Goal: Browse casually: Explore the website without a specific task or goal

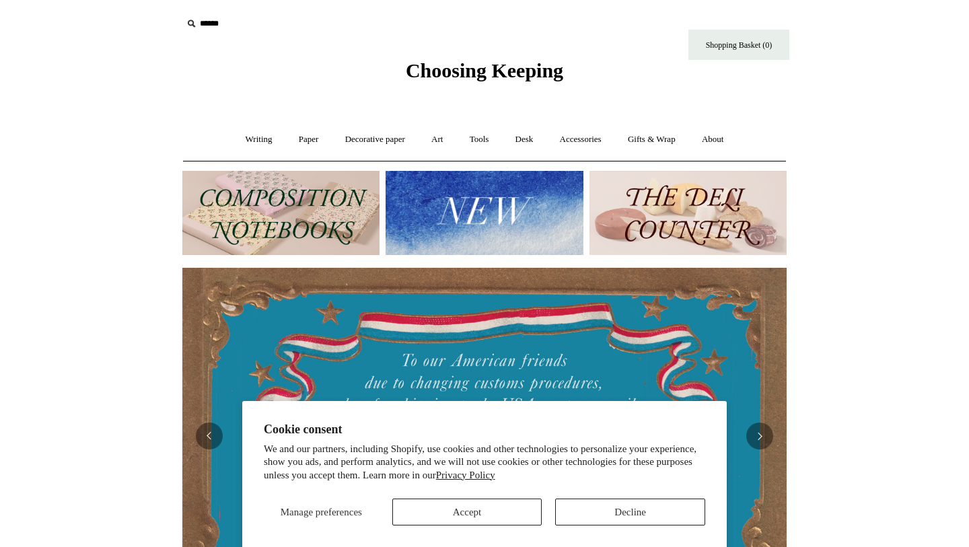
scroll to position [44, 0]
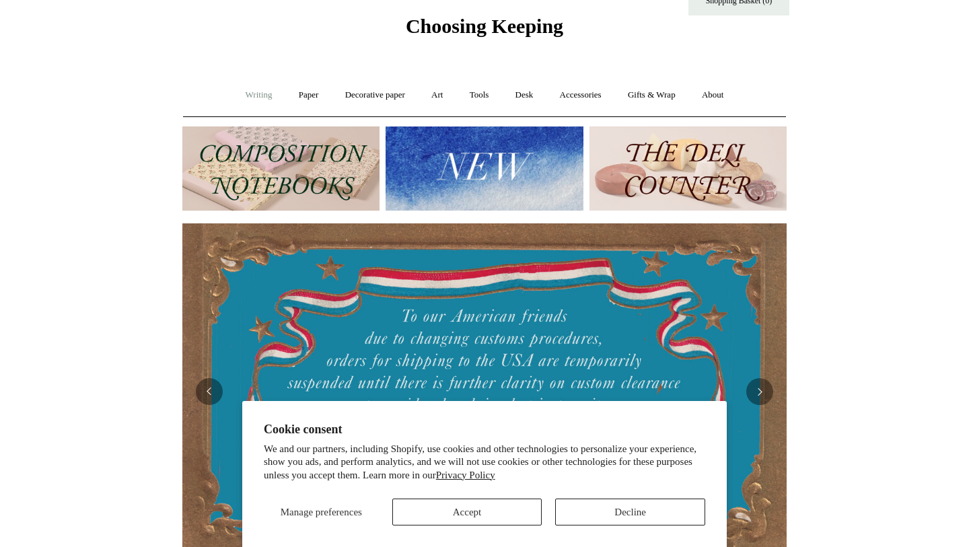
click at [260, 98] on link "Writing +" at bounding box center [258, 95] width 51 height 36
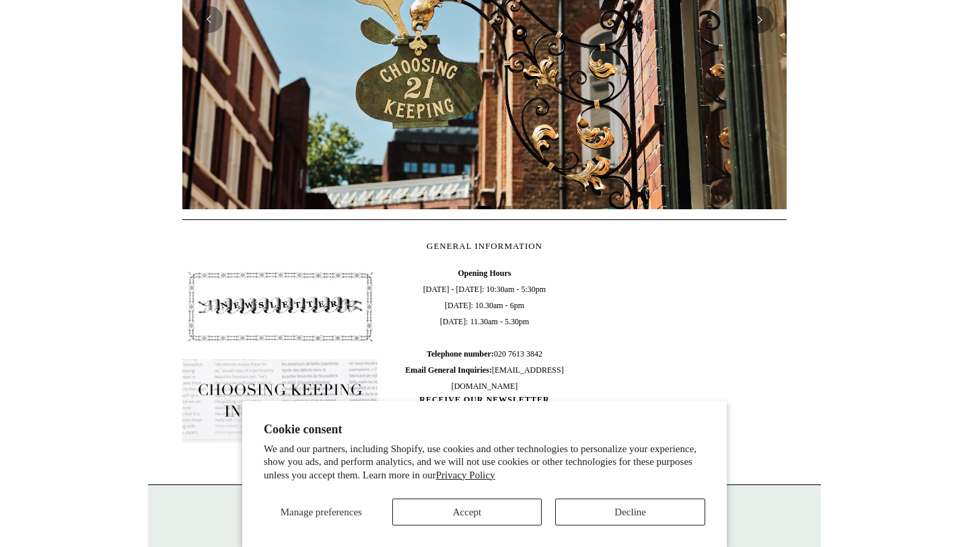
scroll to position [87, 0]
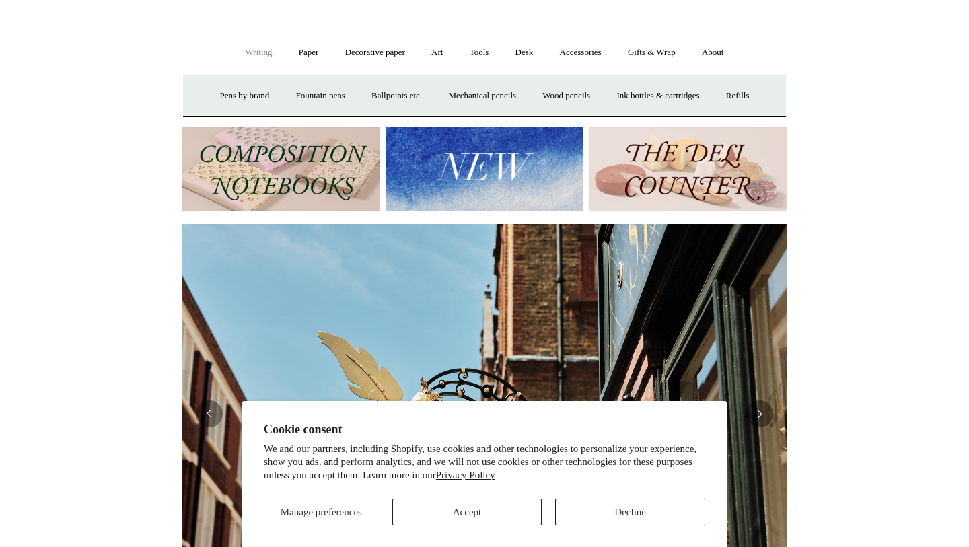
click at [347, 192] on img at bounding box center [280, 169] width 197 height 84
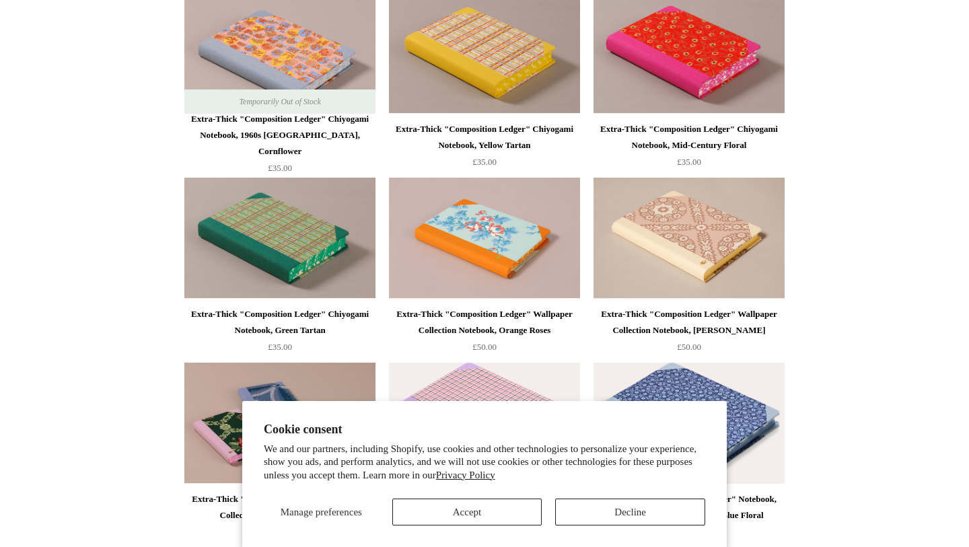
scroll to position [1307, 0]
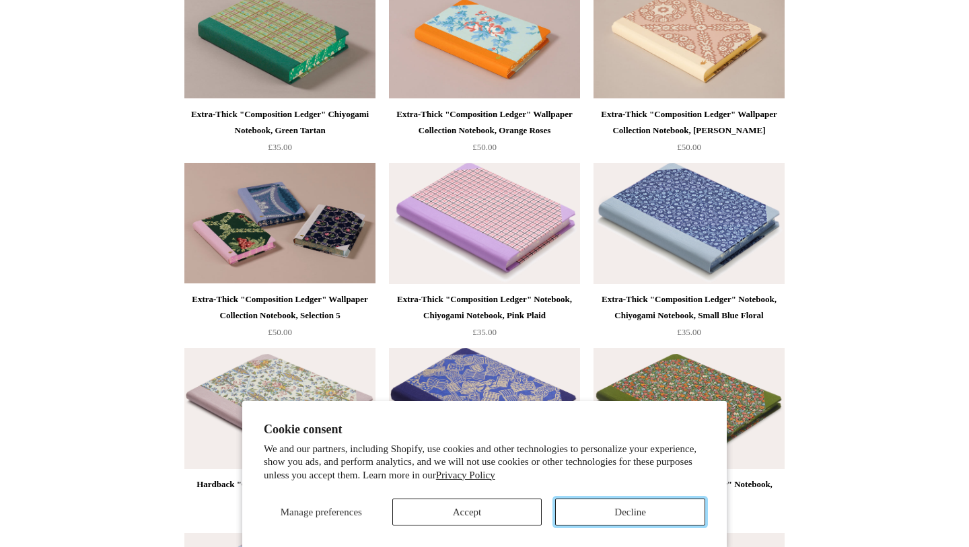
click at [623, 513] on button "Decline" at bounding box center [630, 512] width 150 height 27
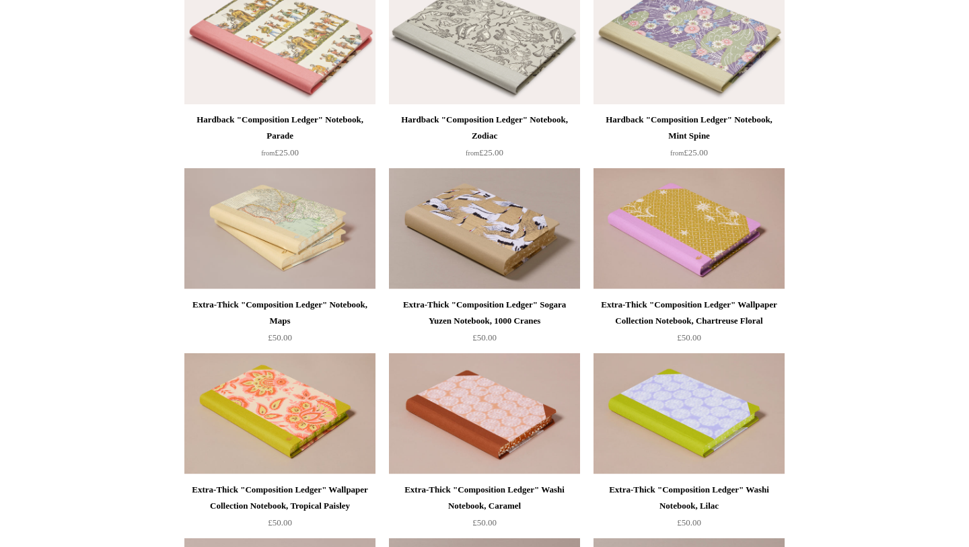
scroll to position [0, 0]
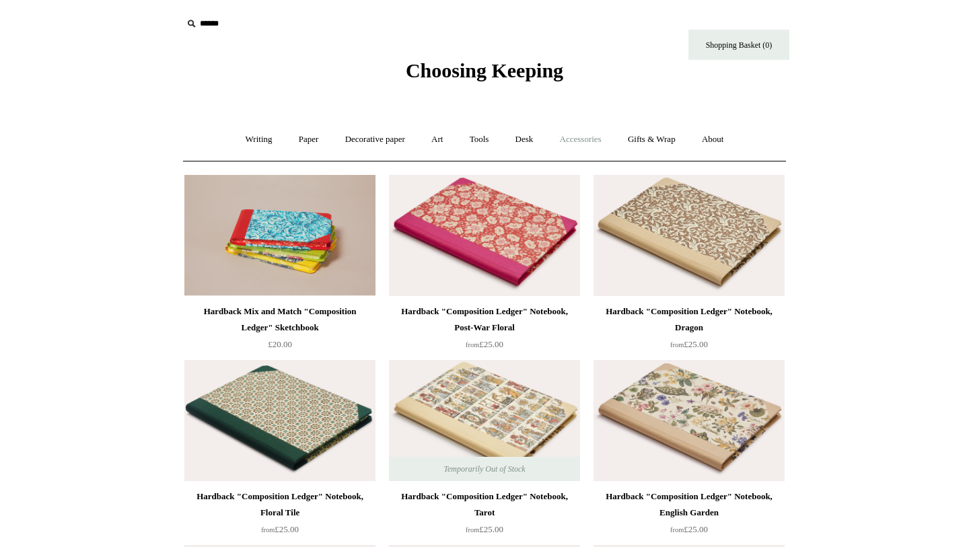
click at [578, 135] on link "Accessories +" at bounding box center [581, 140] width 66 height 36
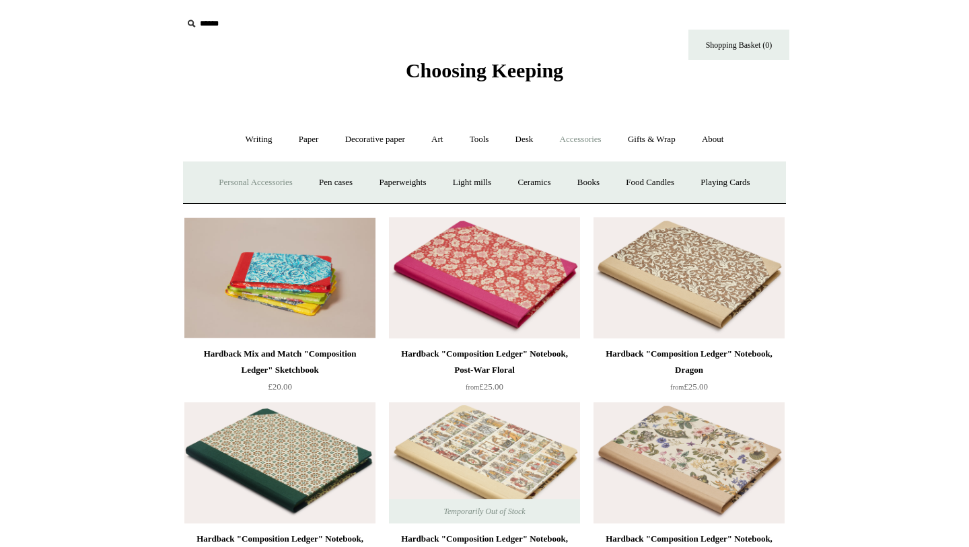
click at [242, 180] on link "Personal Accessories +" at bounding box center [256, 183] width 98 height 36
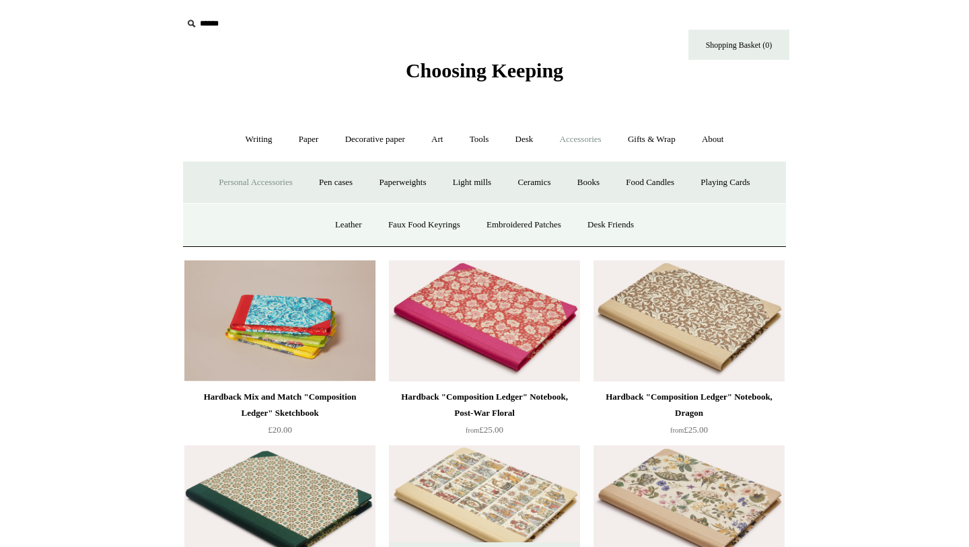
click at [425, 75] on span "Choosing Keeping" at bounding box center [484, 70] width 157 height 22
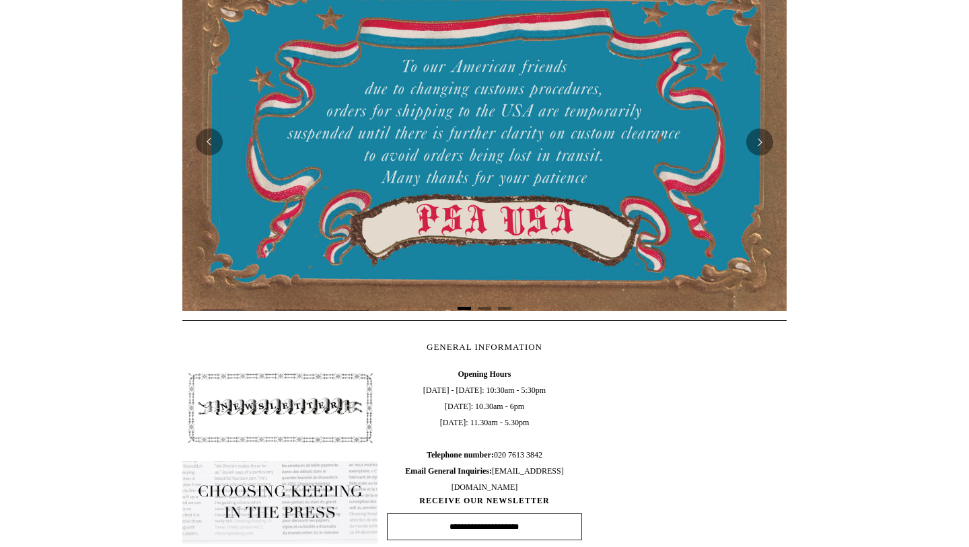
scroll to position [293, 0]
click at [766, 138] on button "Next" at bounding box center [759, 142] width 27 height 27
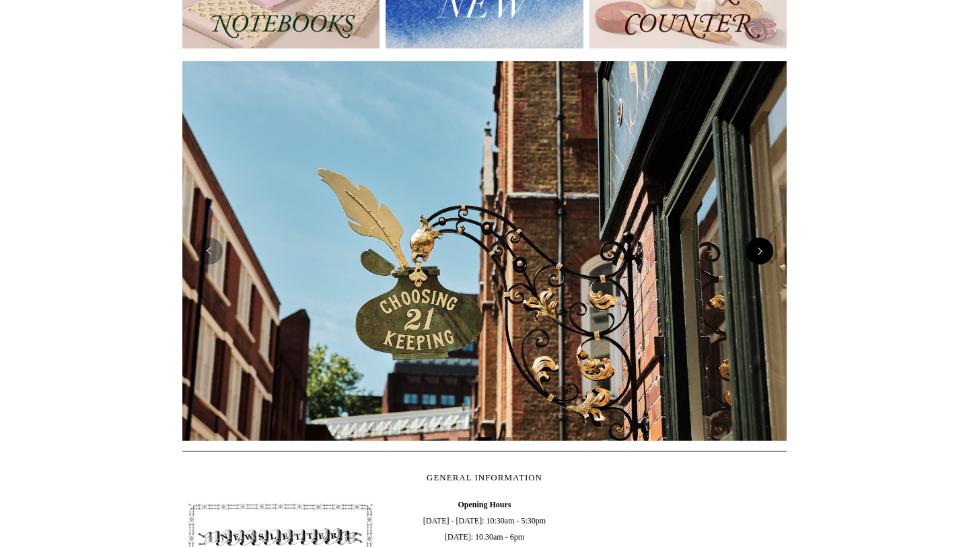
scroll to position [0, 0]
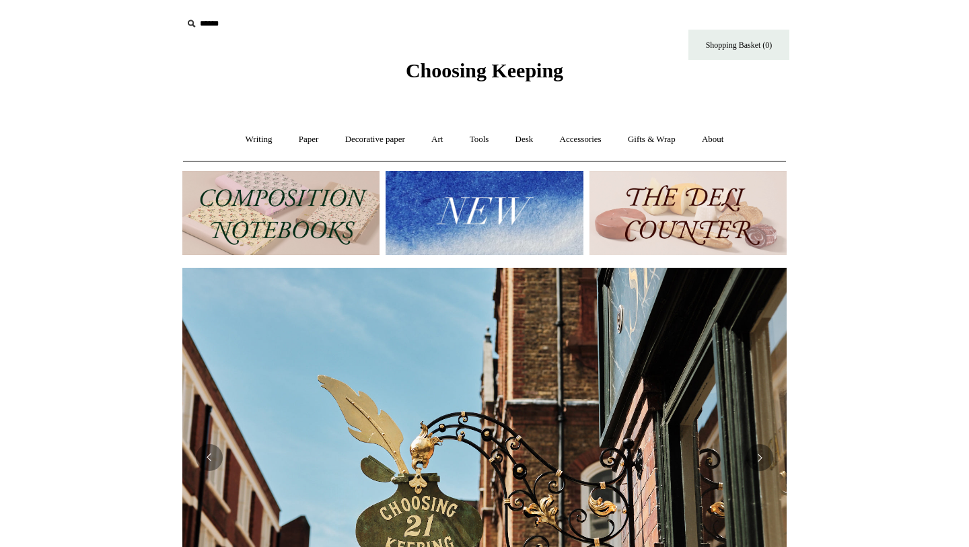
click at [505, 204] on img at bounding box center [484, 213] width 197 height 84
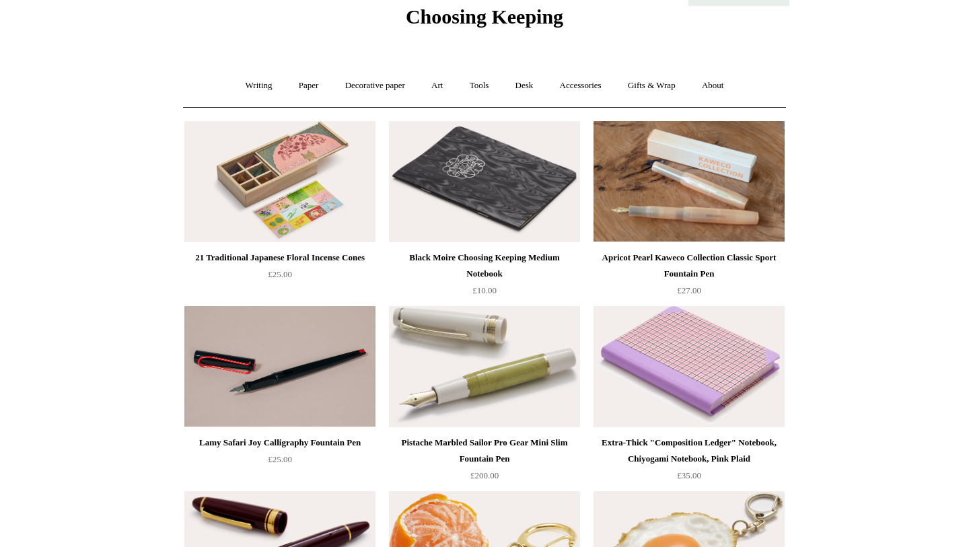
scroll to position [55, 0]
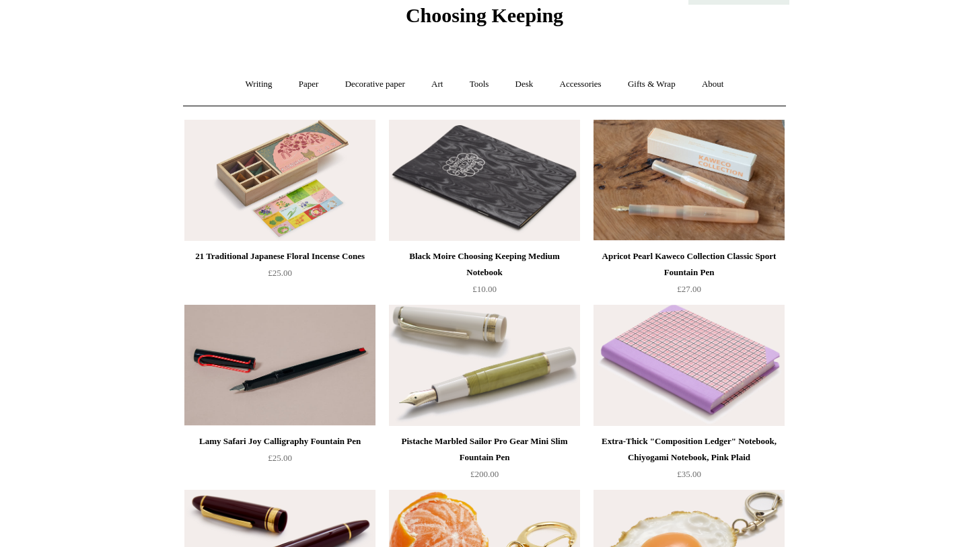
click at [297, 200] on img at bounding box center [279, 180] width 191 height 121
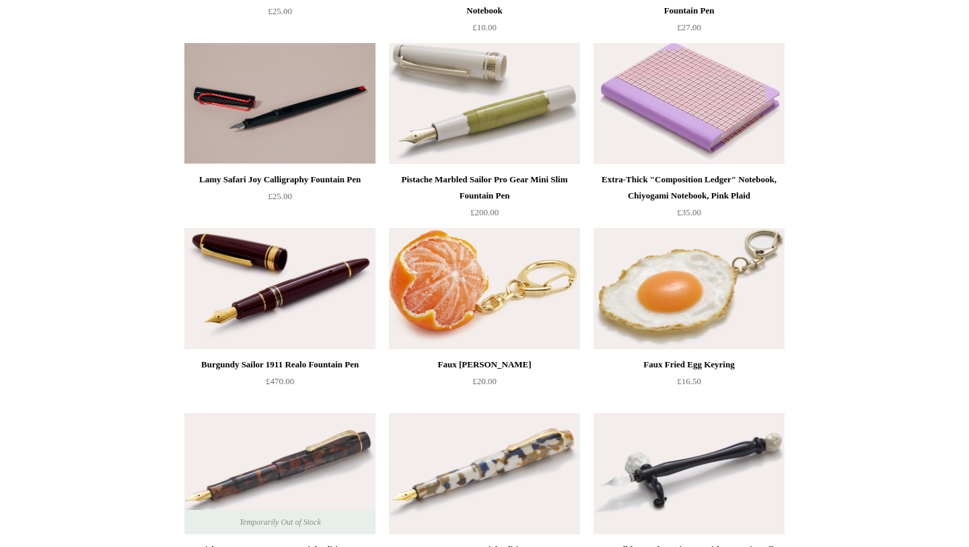
scroll to position [376, 0]
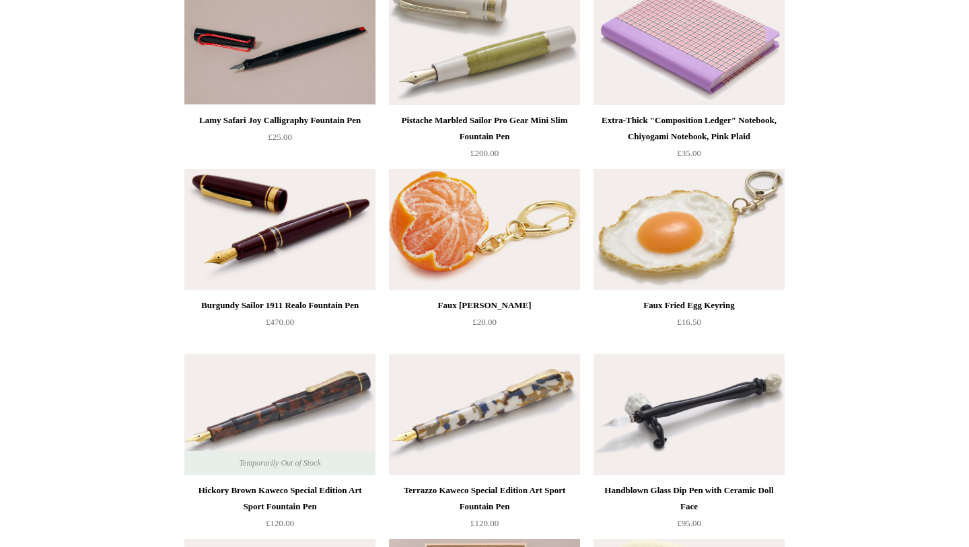
click at [695, 238] on img at bounding box center [688, 229] width 191 height 121
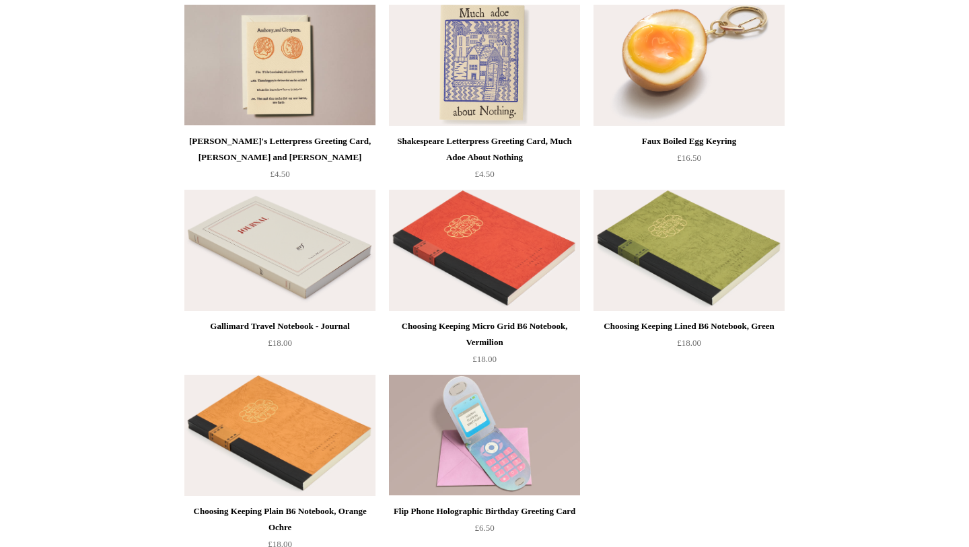
scroll to position [2831, 0]
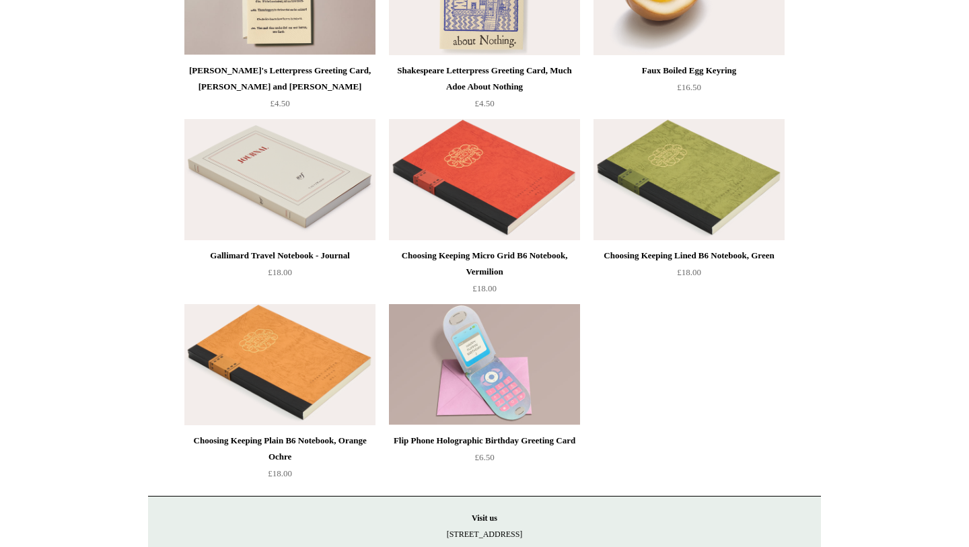
click at [518, 177] on img at bounding box center [484, 179] width 191 height 121
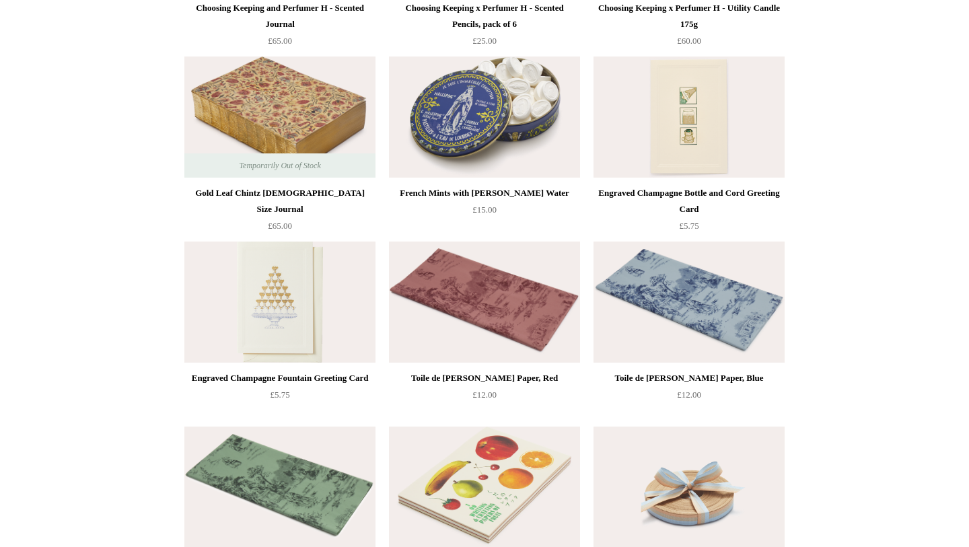
scroll to position [1564, 0]
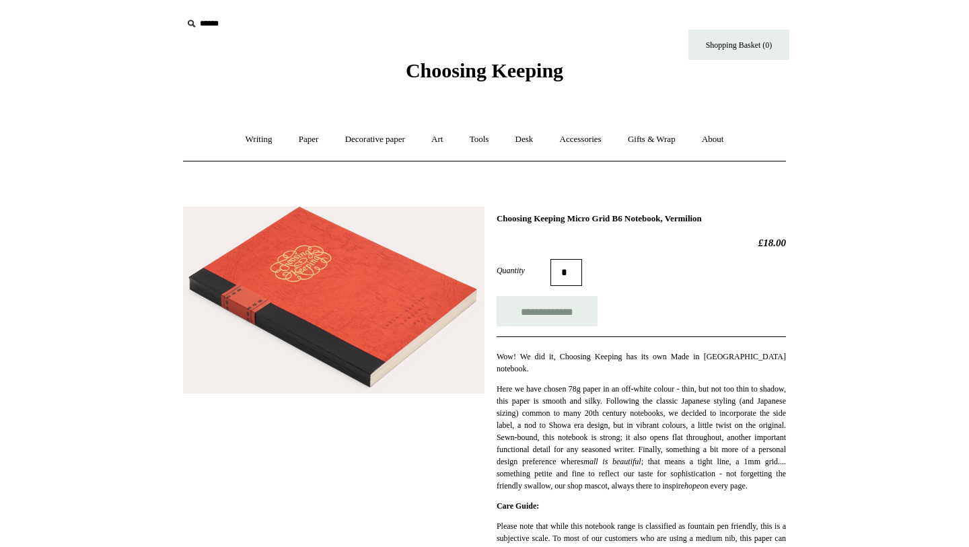
scroll to position [13, 0]
